Goal: Transaction & Acquisition: Purchase product/service

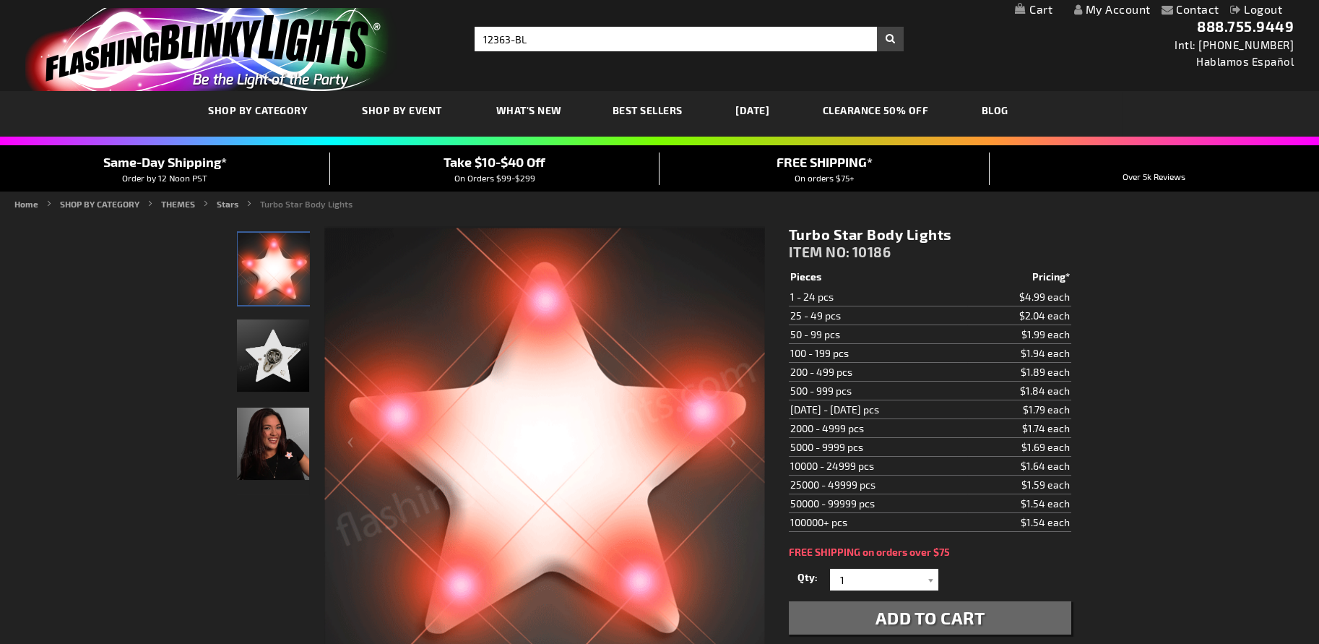
type input "12363-BL"
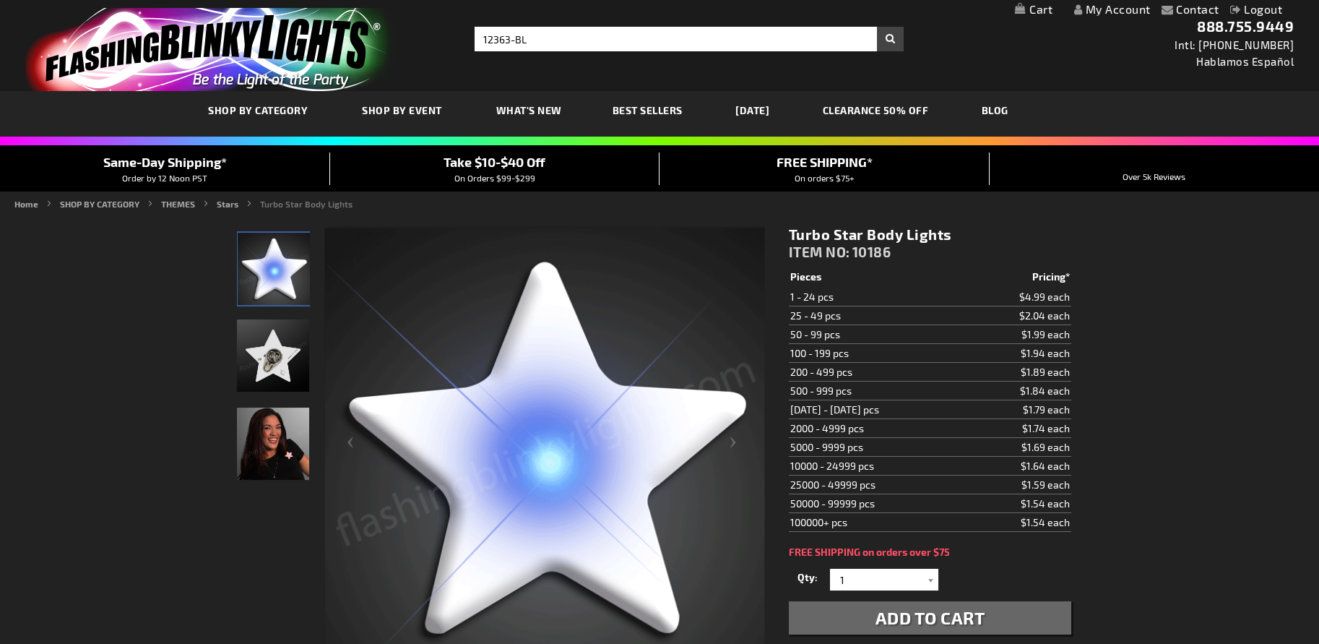
click at [877, 27] on button "Search" at bounding box center [890, 39] width 27 height 25
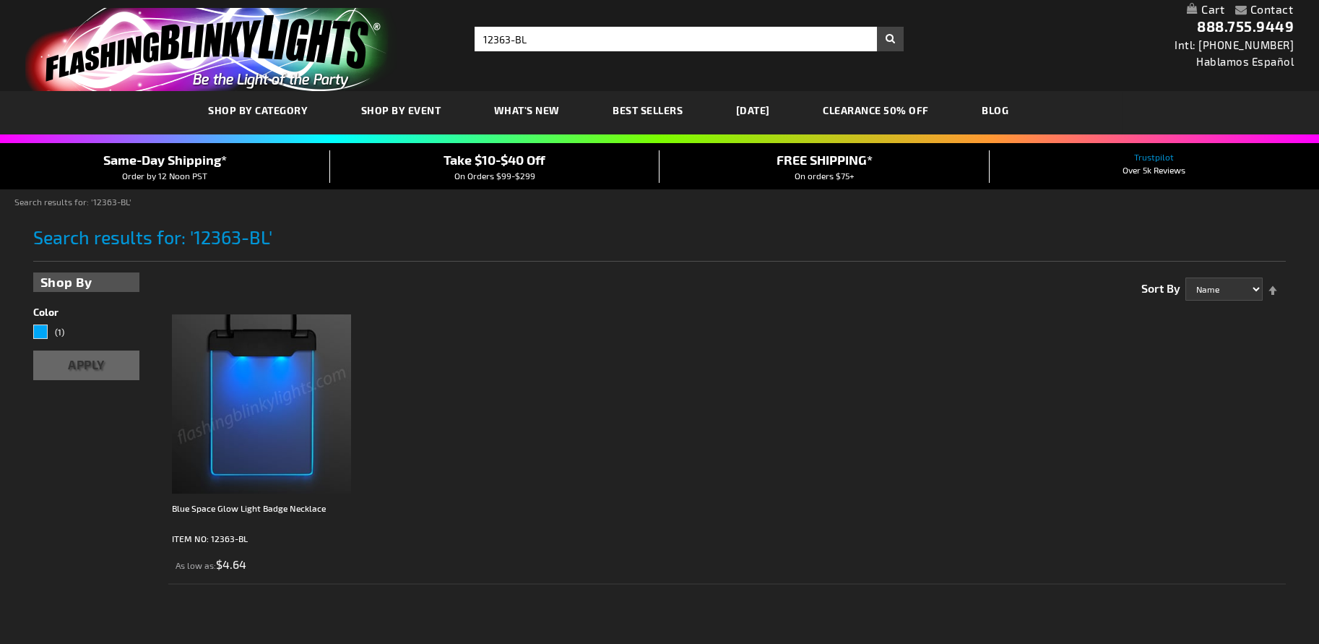
click at [264, 384] on img at bounding box center [261, 403] width 179 height 179
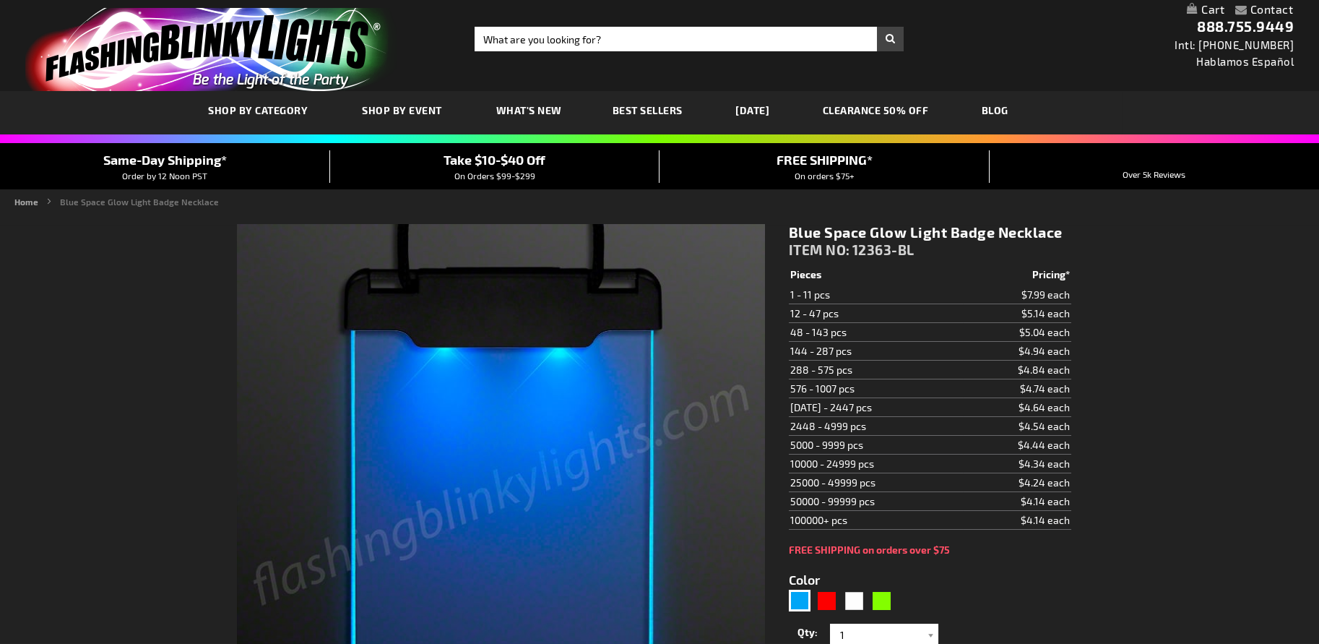
type input "5629"
